Goal: Information Seeking & Learning: Learn about a topic

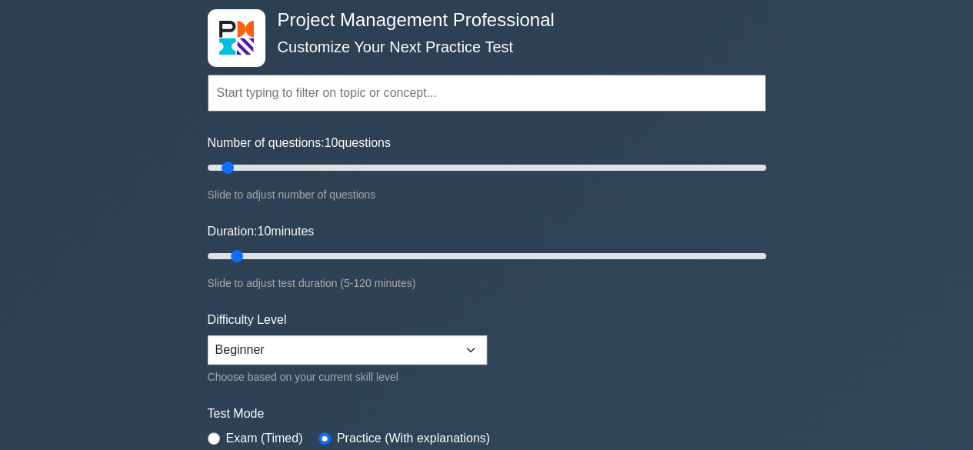
scroll to position [154, 0]
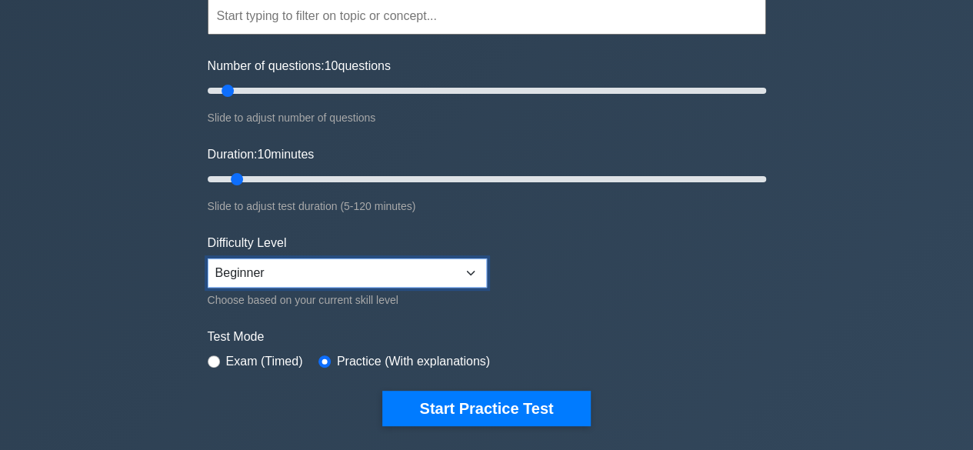
click at [344, 274] on select "Beginner Intermediate Expert" at bounding box center [347, 272] width 279 height 29
select select "intermediate"
click at [208, 258] on select "Beginner Intermediate Expert" at bounding box center [347, 272] width 279 height 29
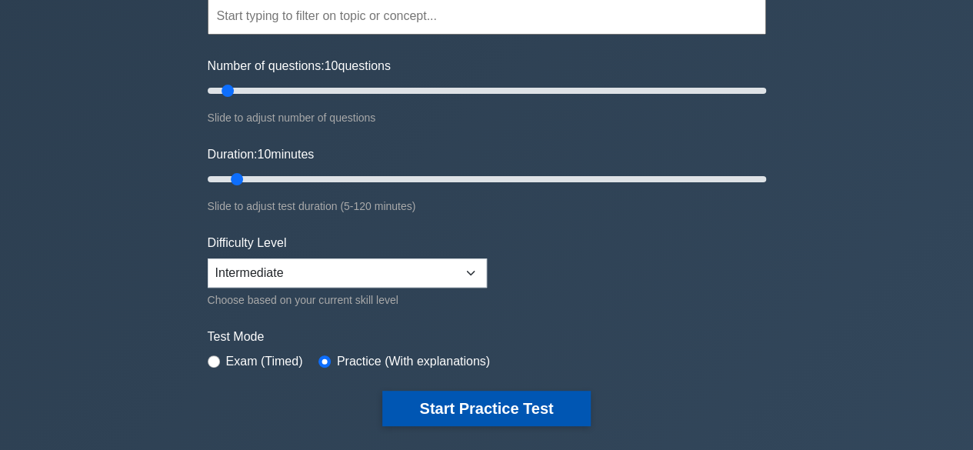
click at [494, 405] on button "Start Practice Test" at bounding box center [486, 408] width 208 height 35
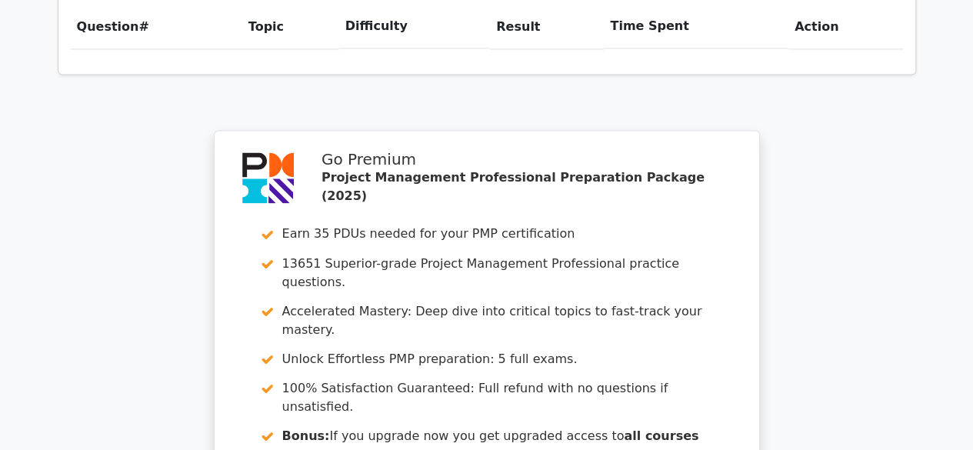
scroll to position [1494, 0]
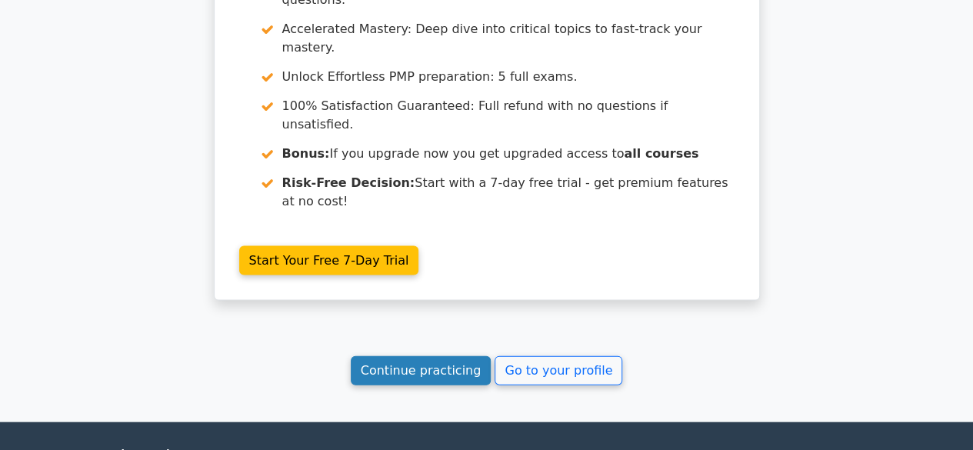
click at [444, 356] on link "Continue practicing" at bounding box center [421, 370] width 141 height 29
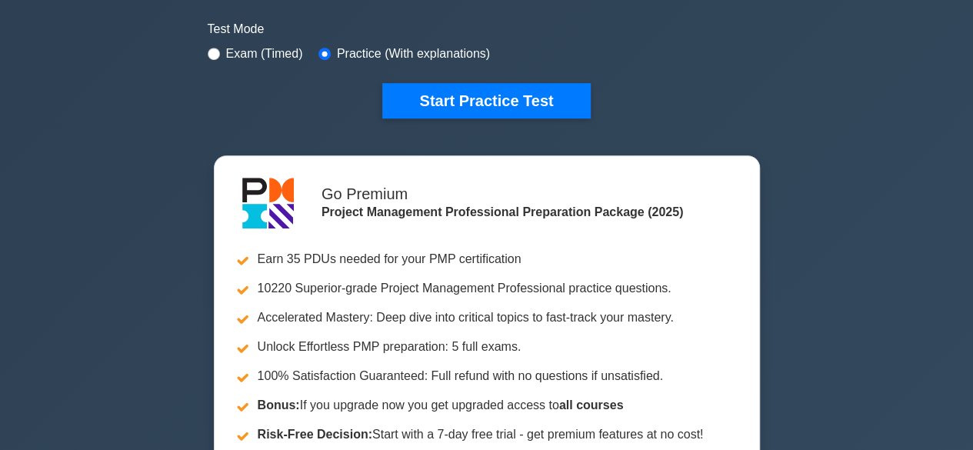
scroll to position [308, 0]
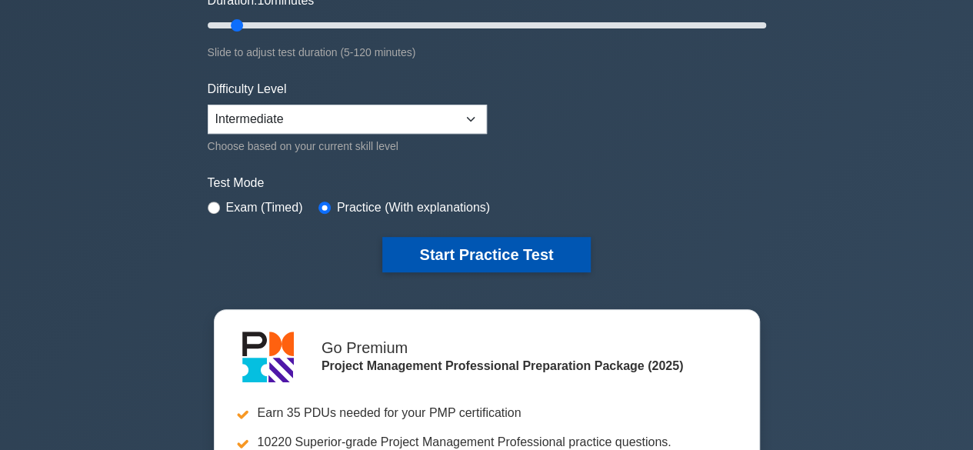
click at [512, 245] on button "Start Practice Test" at bounding box center [486, 254] width 208 height 35
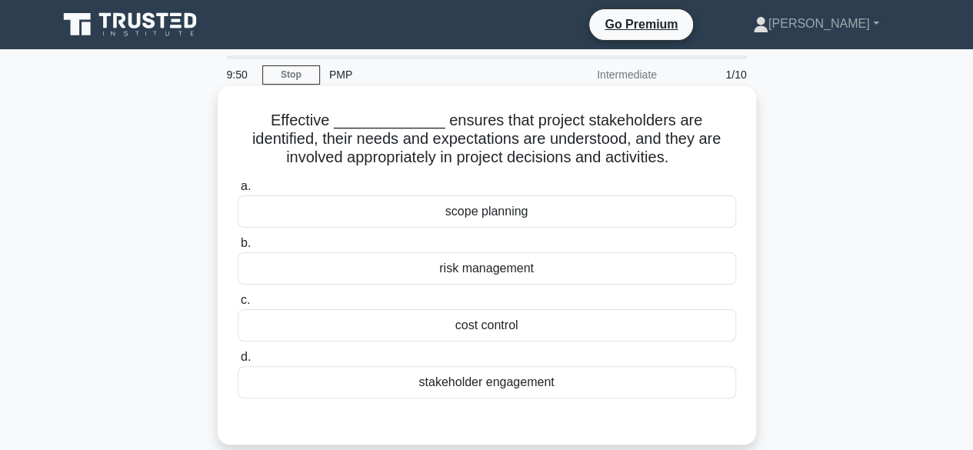
click at [474, 378] on div "stakeholder engagement" at bounding box center [487, 382] width 498 height 32
click at [238, 362] on input "d. stakeholder engagement" at bounding box center [238, 357] width 0 height 10
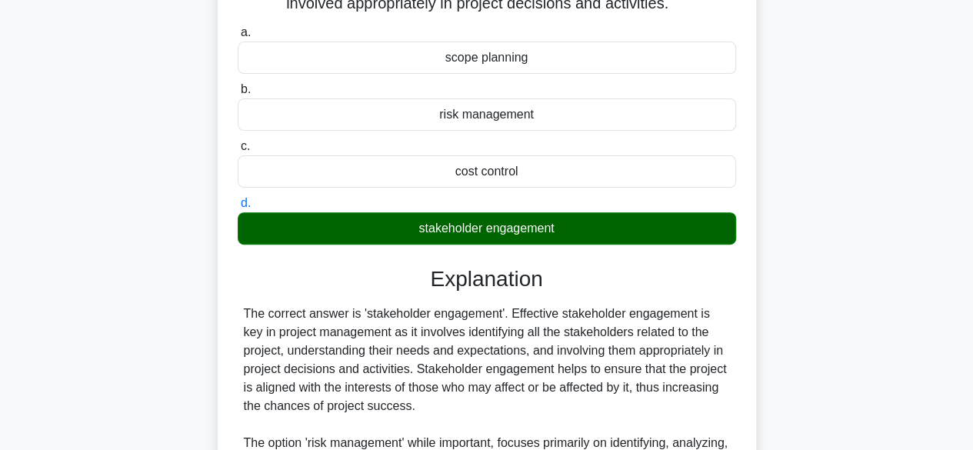
scroll to position [231, 0]
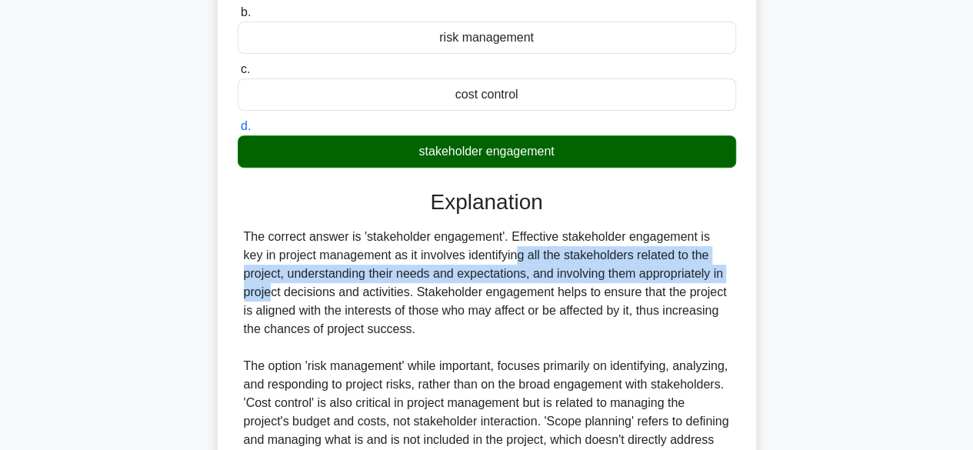
drag, startPoint x: 411, startPoint y: 254, endPoint x: 595, endPoint y: 284, distance: 187.0
click at [668, 265] on div "The correct answer is 'stakeholder engagement'. Effective stakeholder engagemen…" at bounding box center [487, 348] width 486 height 240
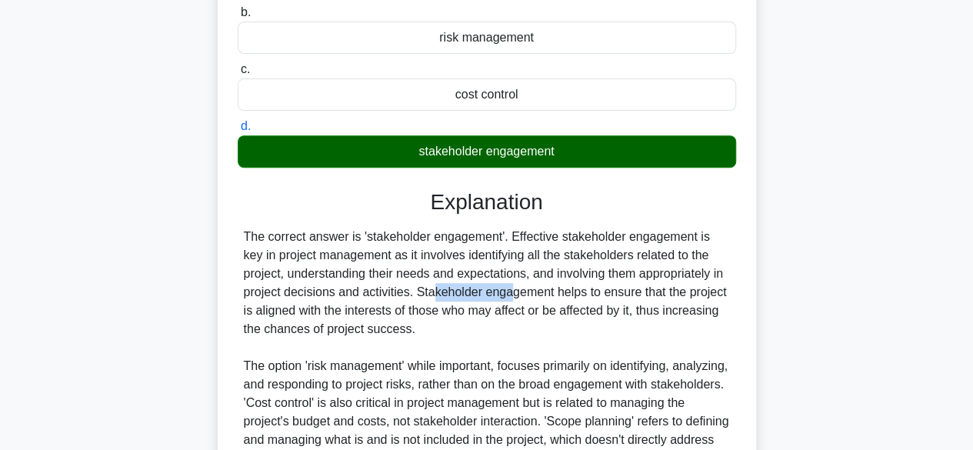
drag, startPoint x: 355, startPoint y: 293, endPoint x: 410, endPoint y: 293, distance: 55.4
click at [410, 293] on div "The correct answer is 'stakeholder engagement'. Effective stakeholder engagemen…" at bounding box center [487, 348] width 486 height 240
drag, startPoint x: 418, startPoint y: 294, endPoint x: 632, endPoint y: 323, distance: 215.1
click at [632, 323] on div "The correct answer is 'stakeholder engagement'. Effective stakeholder engagemen…" at bounding box center [487, 348] width 486 height 240
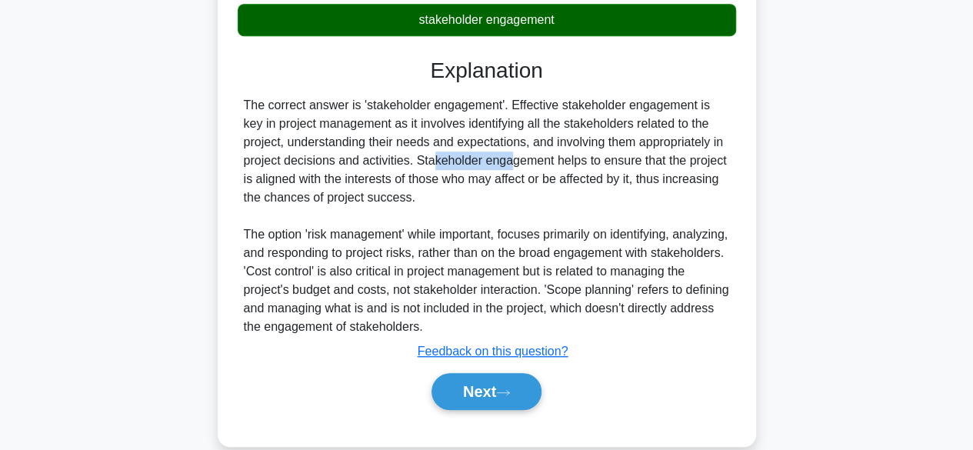
scroll to position [385, 0]
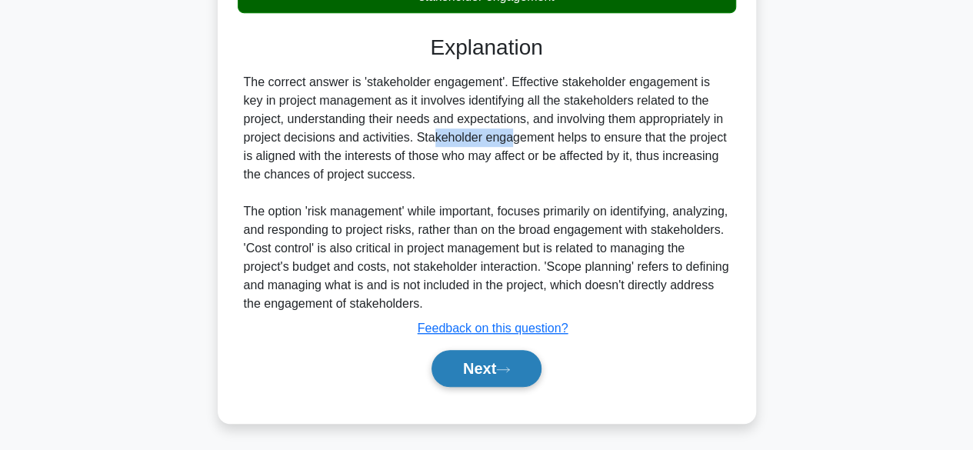
click at [498, 370] on button "Next" at bounding box center [487, 368] width 110 height 37
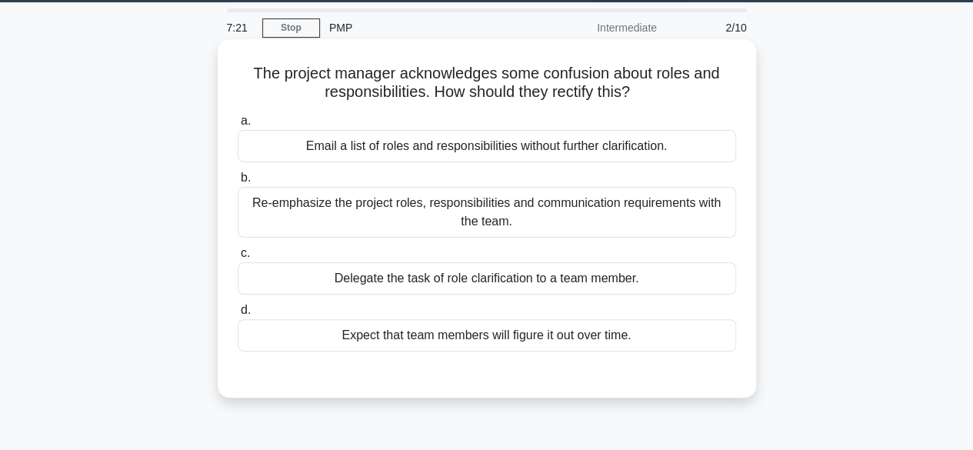
scroll to position [0, 0]
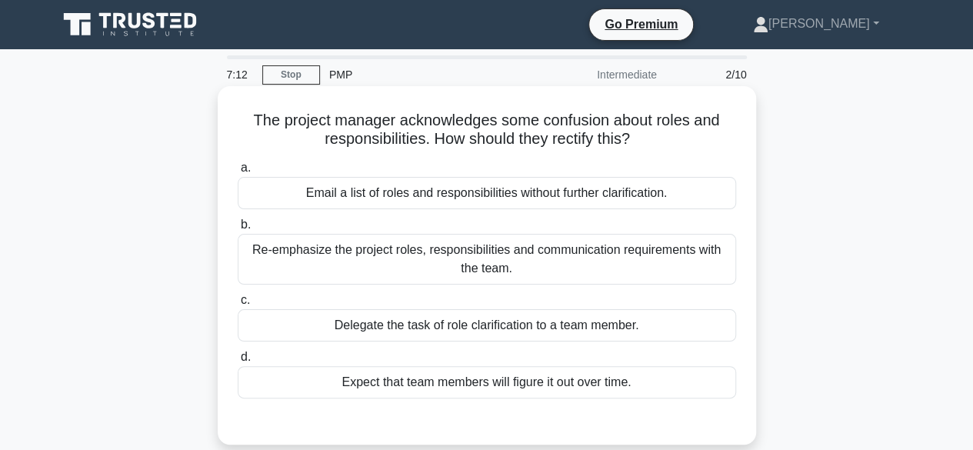
drag, startPoint x: 358, startPoint y: 185, endPoint x: 666, endPoint y: 207, distance: 309.2
click at [666, 207] on div "Email a list of roles and responsibilities without further clarification." at bounding box center [487, 193] width 498 height 32
drag, startPoint x: 302, startPoint y: 251, endPoint x: 552, endPoint y: 268, distance: 251.4
click at [552, 268] on div "Re-emphasize the project roles, responsibilities and communication requirements…" at bounding box center [487, 259] width 498 height 51
drag, startPoint x: 392, startPoint y: 320, endPoint x: 591, endPoint y: 329, distance: 198.7
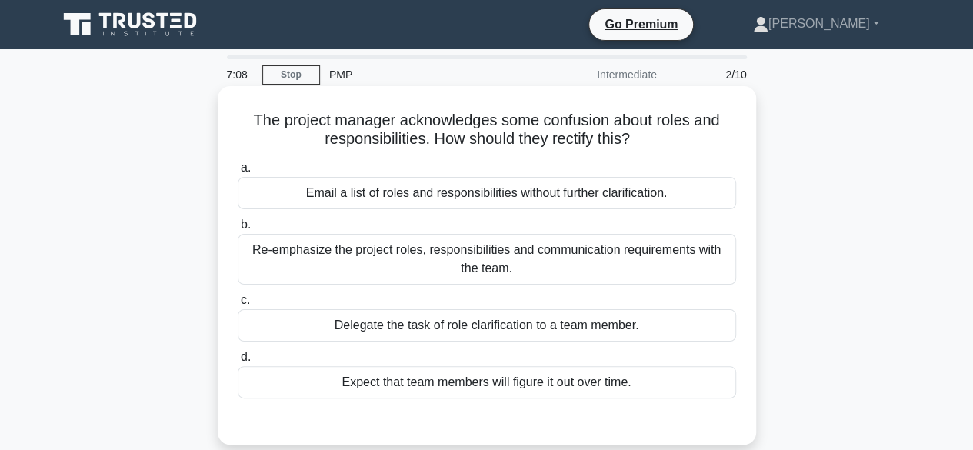
click at [591, 329] on div "Delegate the task of role clarification to a team member." at bounding box center [487, 325] width 498 height 32
click at [511, 248] on div "Re-emphasize the project roles, responsibilities and communication requirements…" at bounding box center [487, 259] width 498 height 51
click at [238, 230] on input "b. Re-emphasize the project roles, responsibilities and communication requireme…" at bounding box center [238, 225] width 0 height 10
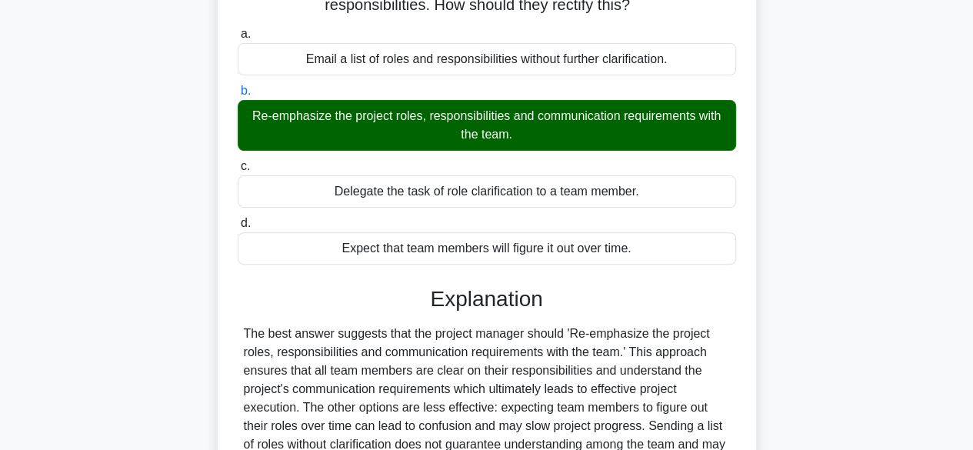
scroll to position [154, 0]
